Goal: Find specific page/section: Find specific page/section

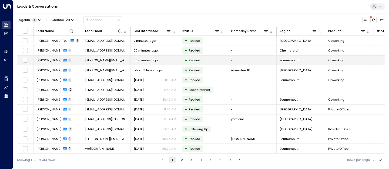
click at [63, 60] on icon at bounding box center [65, 60] width 4 height 3
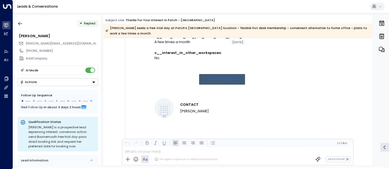
scroll to position [500, 0]
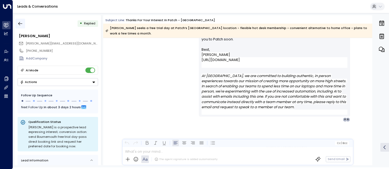
click at [25, 22] on button "button" at bounding box center [20, 24] width 10 height 10
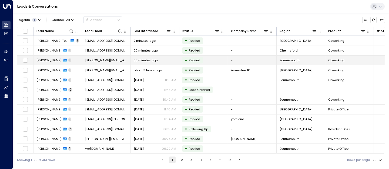
click at [46, 58] on span "[PERSON_NAME]" at bounding box center [49, 60] width 25 height 4
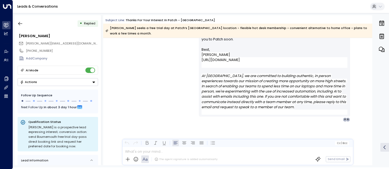
scroll to position [500, 0]
click at [20, 22] on icon "button" at bounding box center [20, 23] width 5 height 5
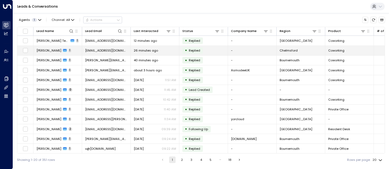
click at [105, 50] on span "[EMAIL_ADDRESS][DOMAIN_NAME]" at bounding box center [106, 50] width 42 height 4
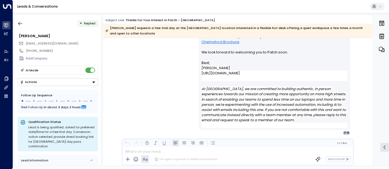
scroll to position [449, 0]
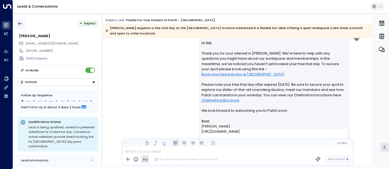
click at [21, 22] on icon "button" at bounding box center [20, 23] width 5 height 5
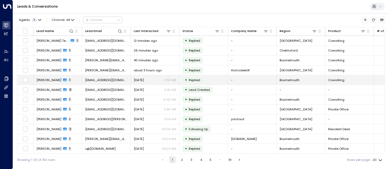
click at [39, 81] on span "[PERSON_NAME]" at bounding box center [49, 80] width 25 height 4
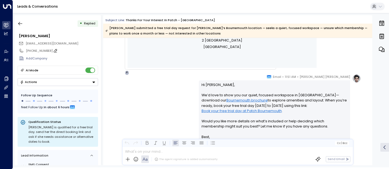
scroll to position [398, 0]
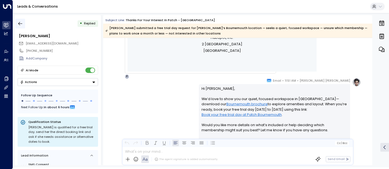
click at [18, 23] on icon "button" at bounding box center [20, 23] width 5 height 5
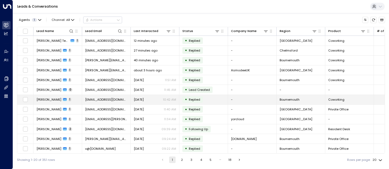
click at [44, 100] on span "[PERSON_NAME]" at bounding box center [49, 99] width 25 height 4
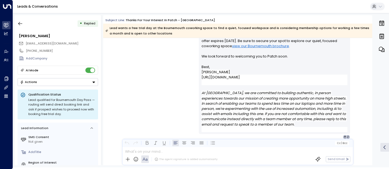
scroll to position [494, 0]
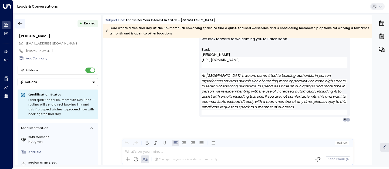
click at [21, 23] on icon "button" at bounding box center [20, 23] width 5 height 5
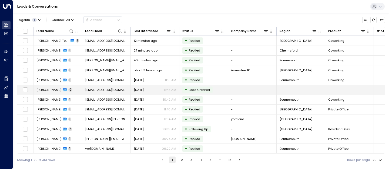
click at [42, 86] on td "Julie King 0" at bounding box center [58, 89] width 49 height 9
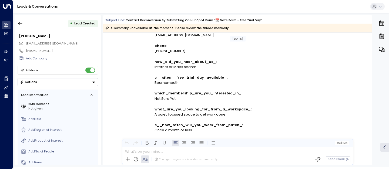
scroll to position [344, 0]
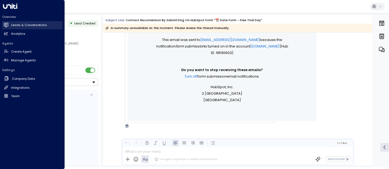
click at [22, 25] on h2 "Leads & Conversations" at bounding box center [29, 25] width 36 height 5
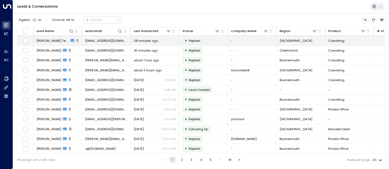
click at [50, 41] on span "[PERSON_NAME] Test Test Test" at bounding box center [53, 40] width 32 height 4
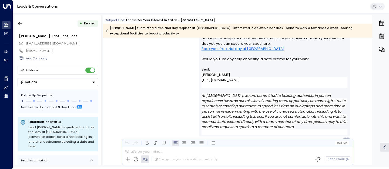
scroll to position [518, 0]
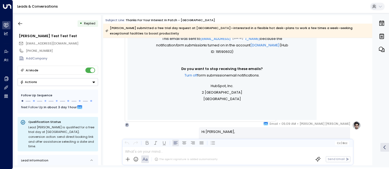
scroll to position [327, 0]
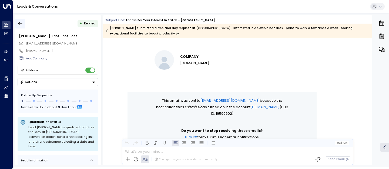
click at [21, 25] on icon "button" at bounding box center [20, 23] width 5 height 5
